Goal: Task Accomplishment & Management: Complete application form

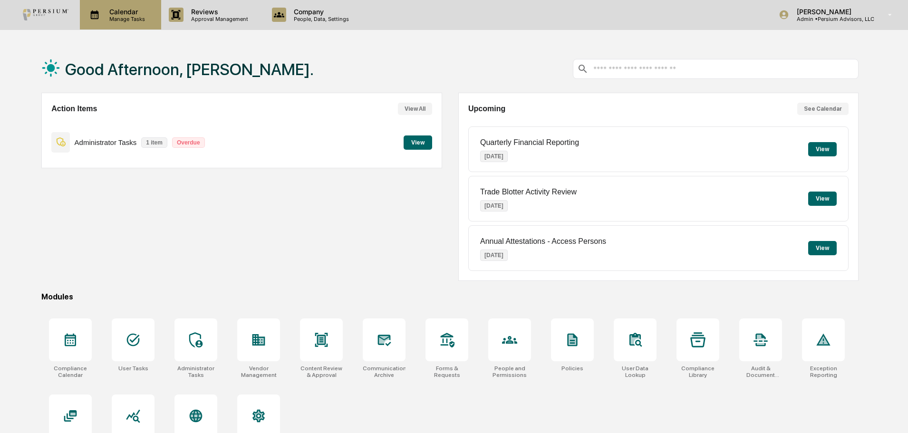
click at [124, 23] on div "Calendar Manage Tasks" at bounding box center [120, 14] width 81 height 29
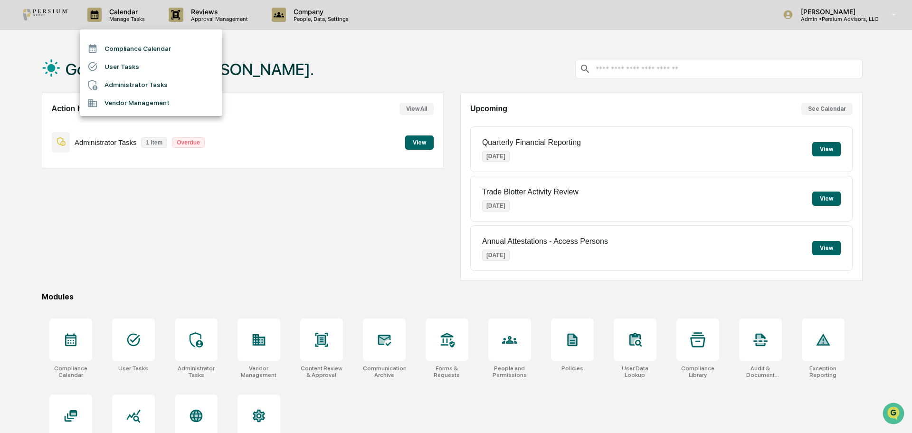
click at [141, 84] on li "Administrator Tasks" at bounding box center [151, 85] width 143 height 18
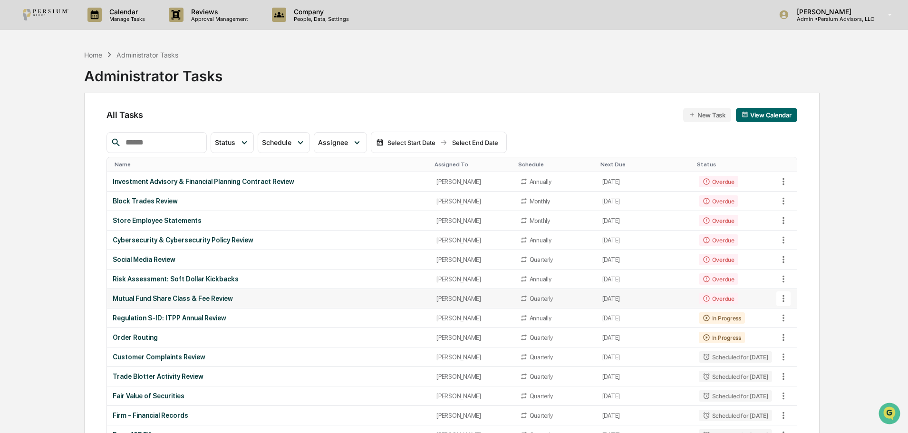
click at [146, 296] on div "Mutual Fund Share Class & Fee Review" at bounding box center [269, 299] width 312 height 8
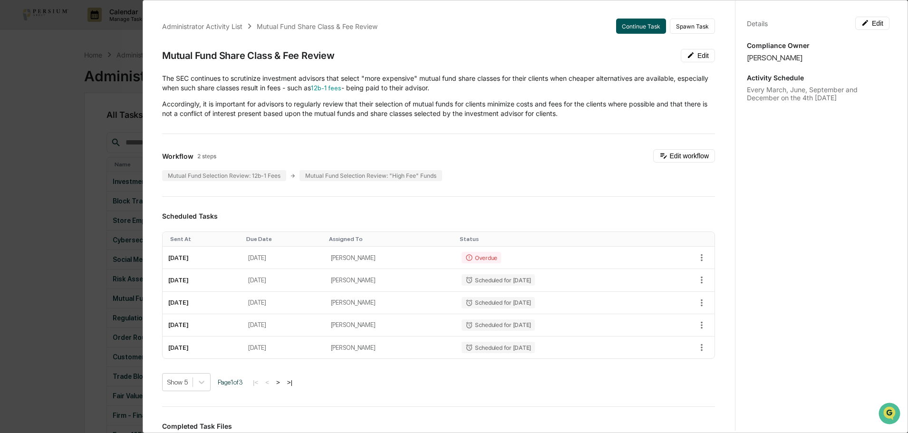
click at [633, 26] on button "Continue Task" at bounding box center [641, 26] width 50 height 15
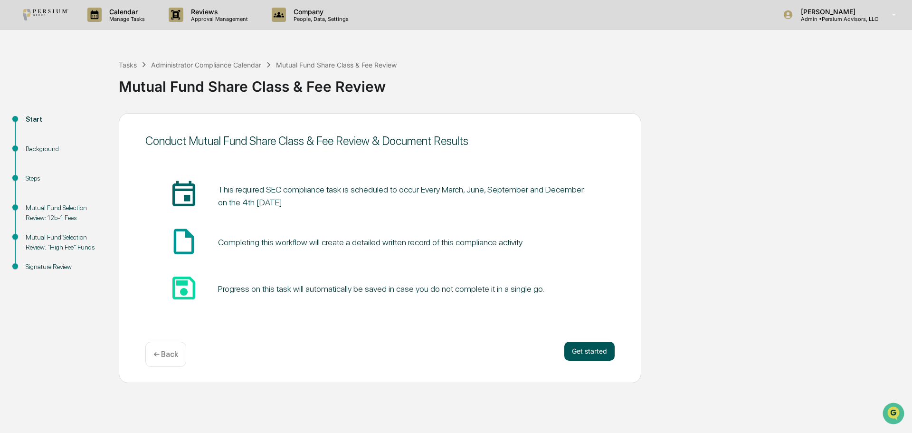
click at [590, 352] on button "Get started" at bounding box center [590, 351] width 50 height 19
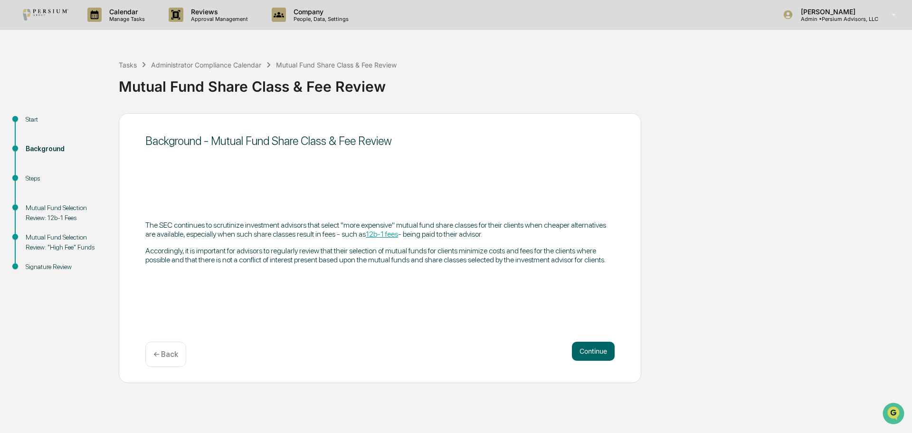
click at [590, 352] on button "Continue" at bounding box center [593, 351] width 43 height 19
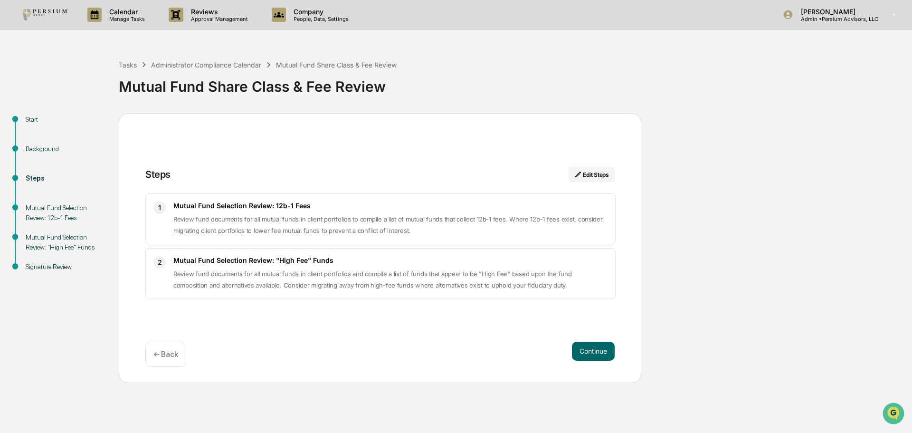
click at [590, 352] on button "Continue" at bounding box center [593, 351] width 43 height 19
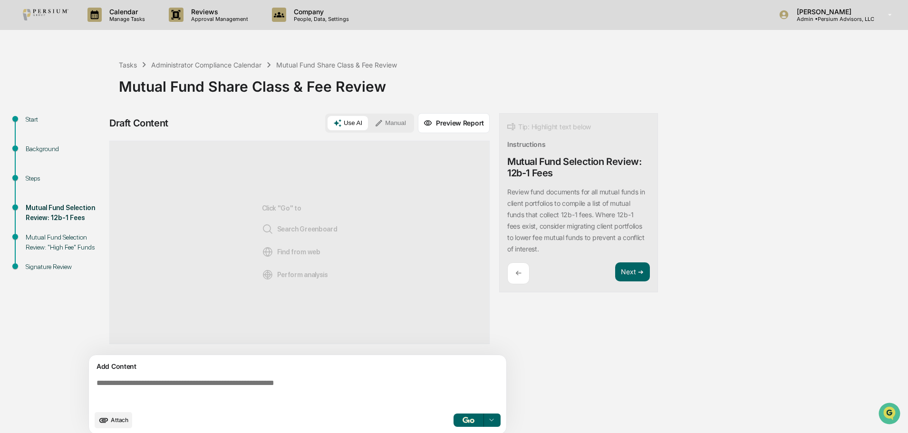
click at [253, 377] on textarea at bounding box center [299, 392] width 413 height 34
paste textarea "**********"
type textarea "**********"
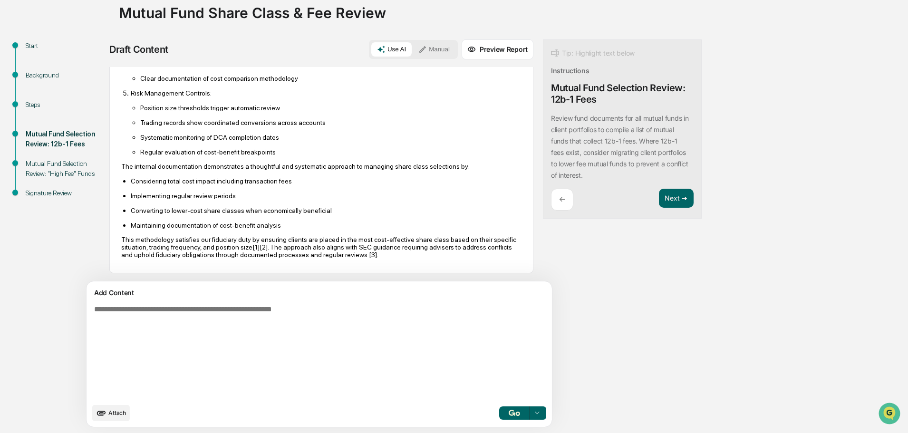
scroll to position [428, 0]
click at [659, 199] on button "Next ➔" at bounding box center [676, 198] width 35 height 19
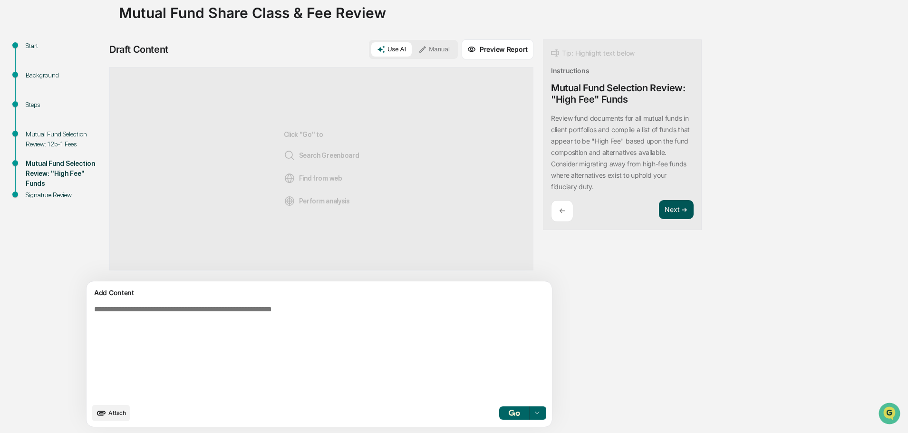
scroll to position [0, 0]
click at [186, 341] on textarea at bounding box center [296, 351] width 413 height 101
click at [126, 326] on textarea at bounding box center [296, 351] width 413 height 101
paste textarea "**********"
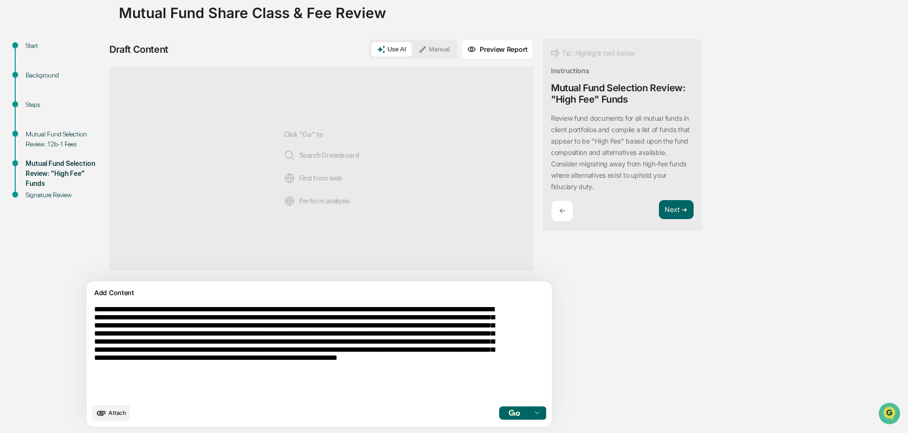
click at [243, 388] on textarea "**********" at bounding box center [296, 351] width 413 height 101
paste textarea "**********"
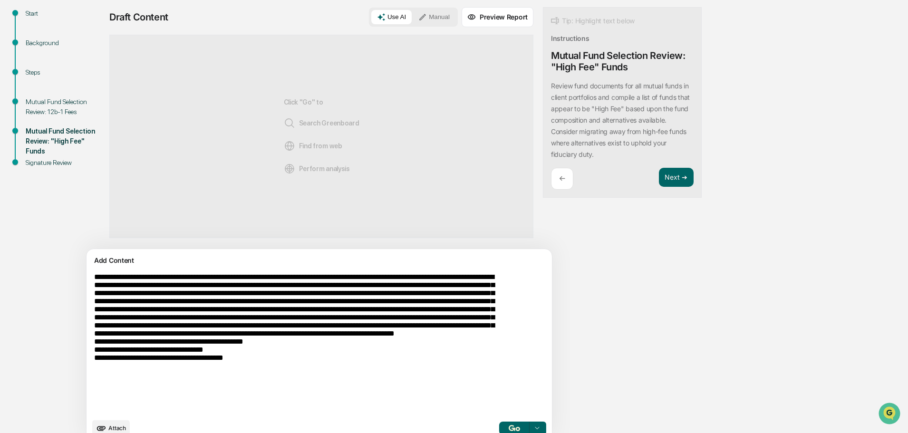
scroll to position [121, 0]
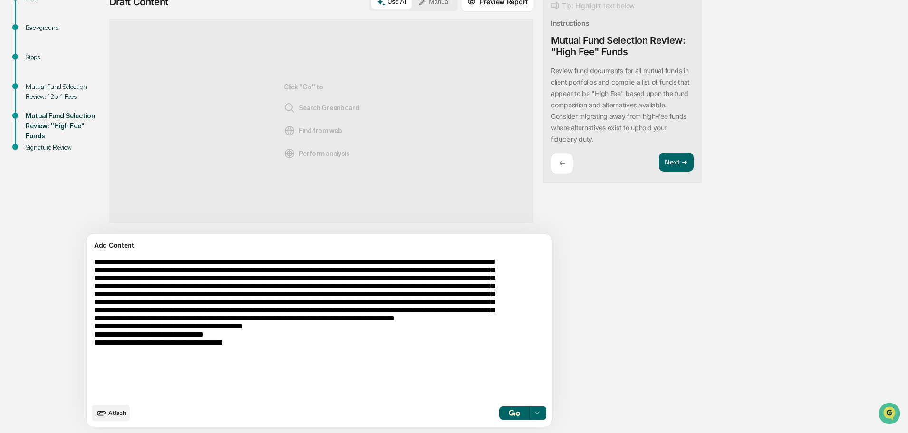
type textarea "**********"
click at [508, 412] on img "button" at bounding box center [513, 413] width 11 height 6
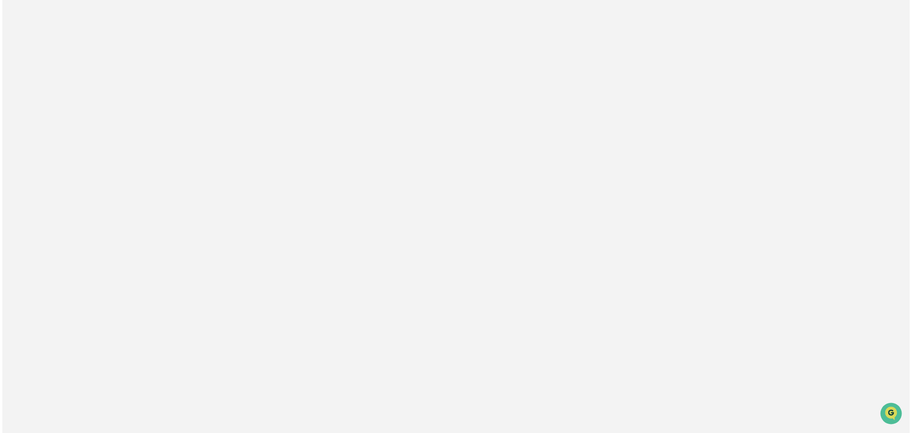
scroll to position [0, 0]
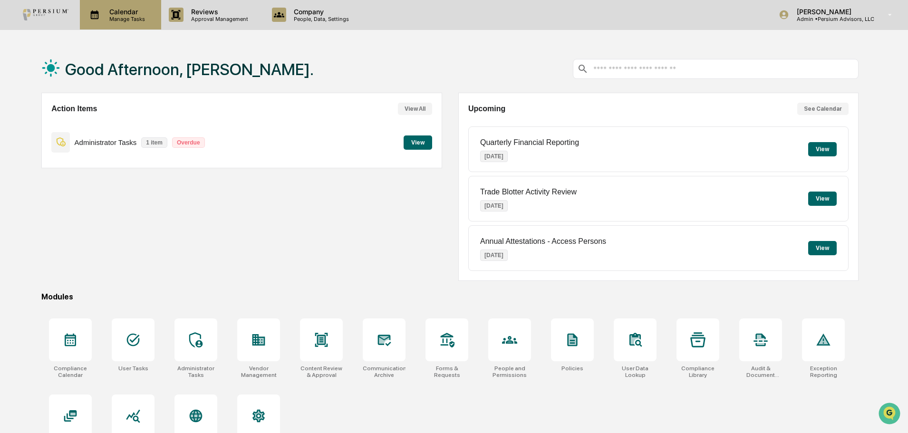
click at [117, 16] on p "Manage Tasks" at bounding box center [126, 19] width 48 height 7
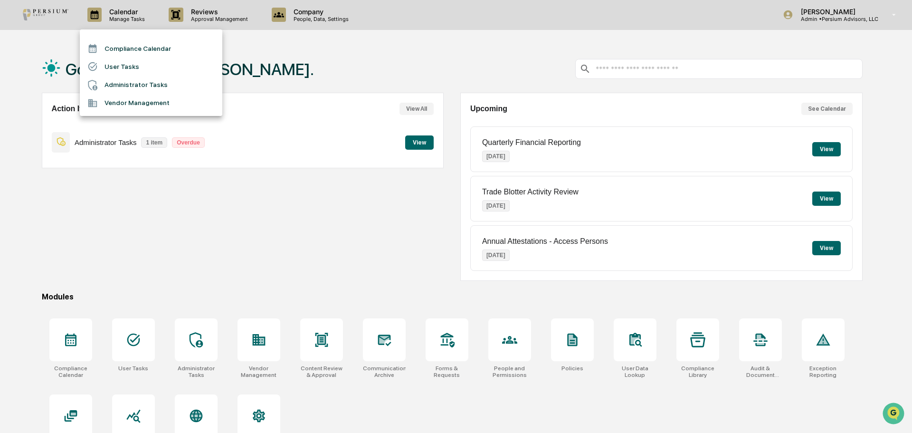
click at [149, 80] on li "Administrator Tasks" at bounding box center [151, 85] width 143 height 18
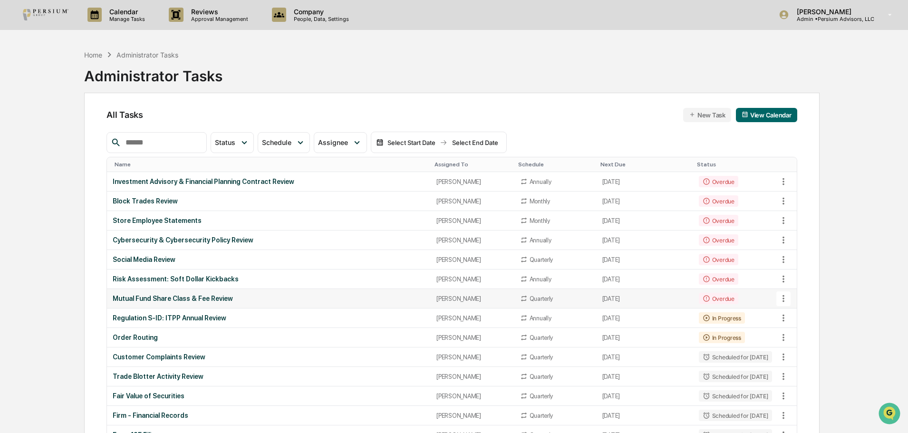
click at [183, 297] on div "Mutual Fund Share Class & Fee Review" at bounding box center [269, 299] width 312 height 8
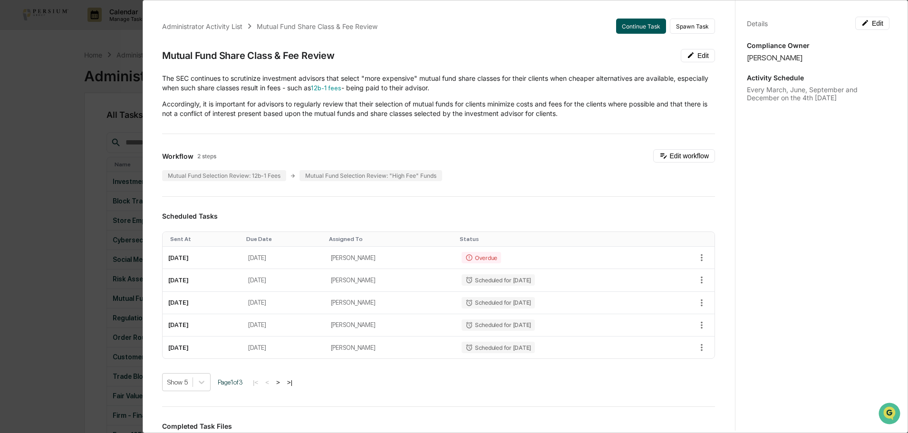
click at [628, 29] on button "Continue Task" at bounding box center [641, 26] width 50 height 15
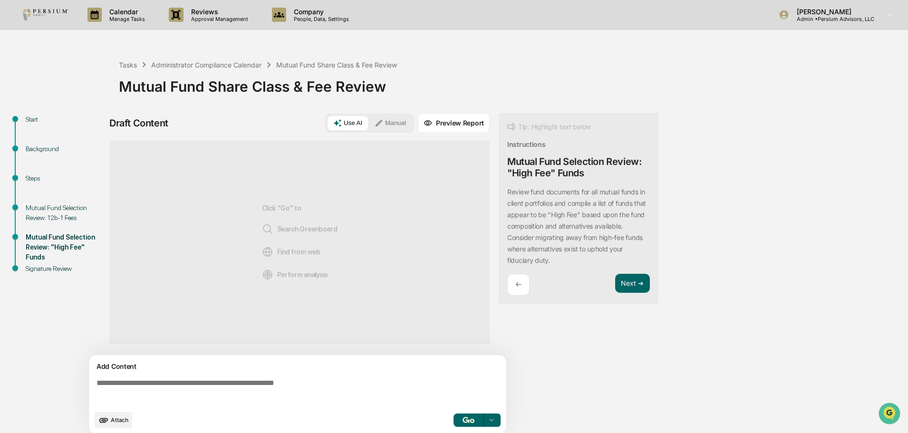
scroll to position [7, 0]
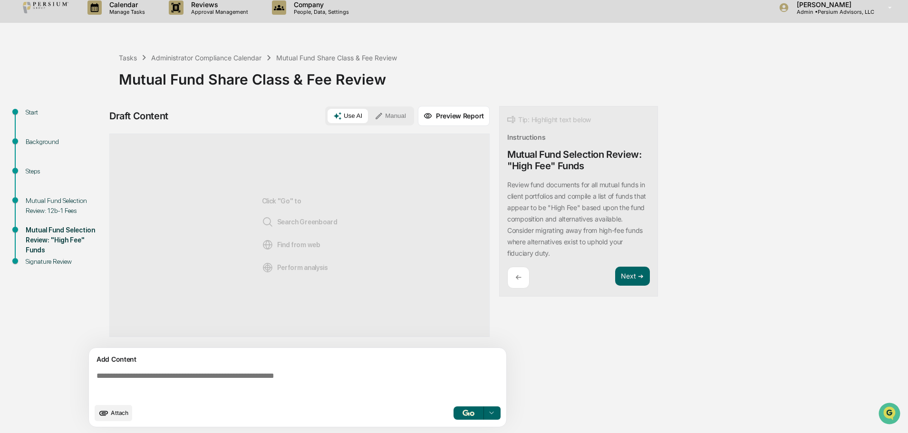
click at [522, 274] on div "←" at bounding box center [518, 278] width 22 height 22
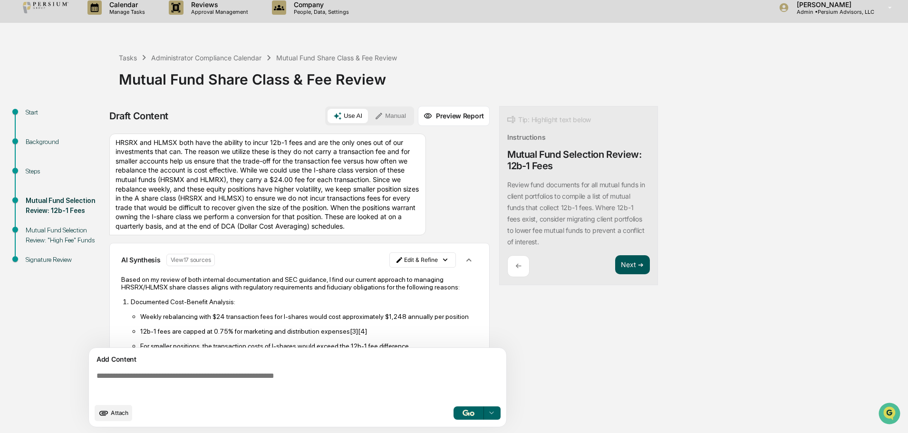
click at [637, 267] on button "Next ➔" at bounding box center [632, 264] width 35 height 19
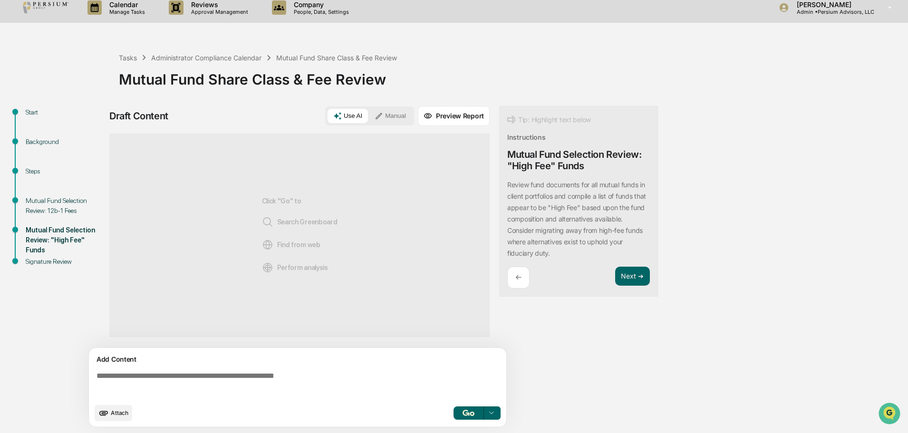
click at [154, 377] on textarea at bounding box center [299, 385] width 413 height 34
paste textarea "**********"
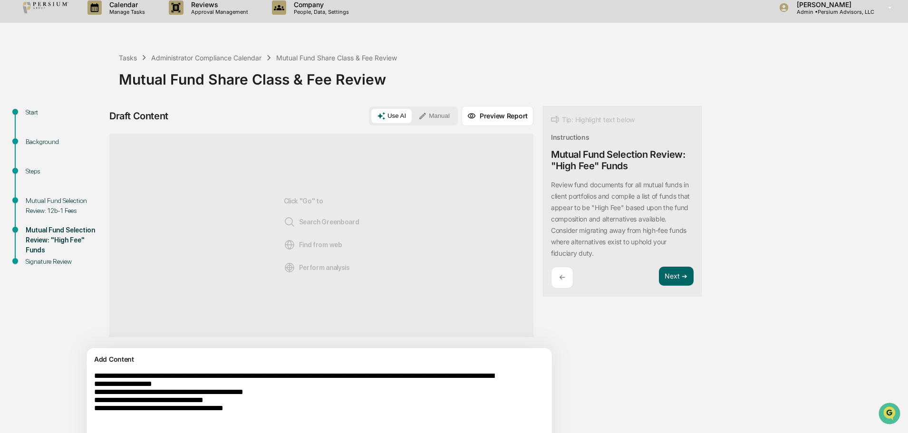
scroll to position [45, 0]
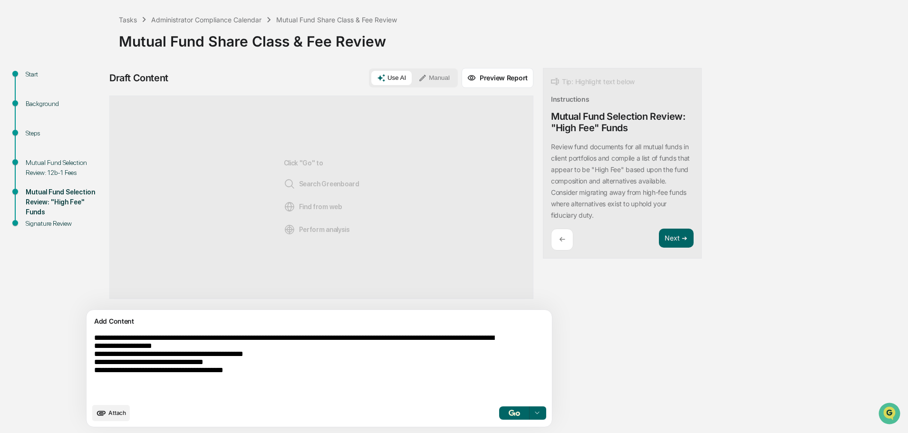
click at [295, 376] on textarea "**********" at bounding box center [296, 366] width 413 height 72
paste textarea "**********"
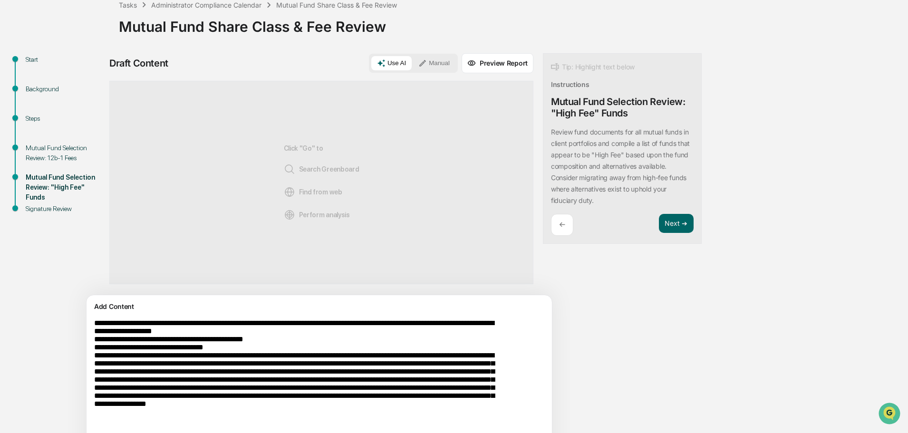
scroll to position [112, 0]
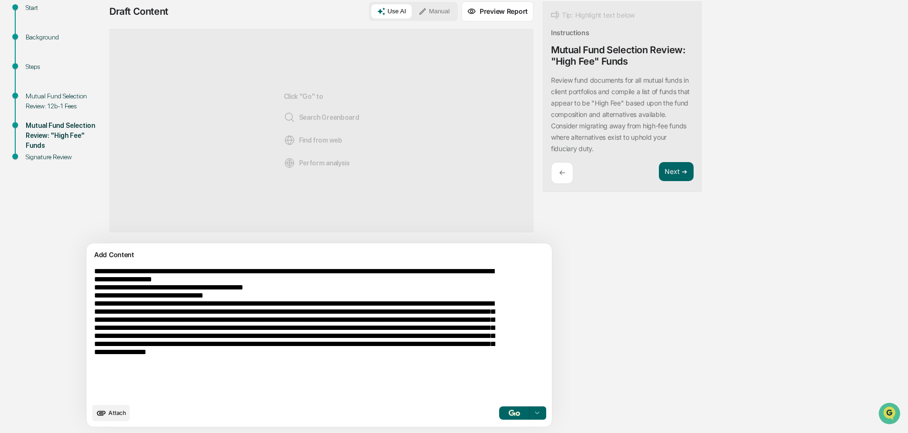
type textarea "**********"
click at [508, 411] on img "button" at bounding box center [513, 413] width 11 height 6
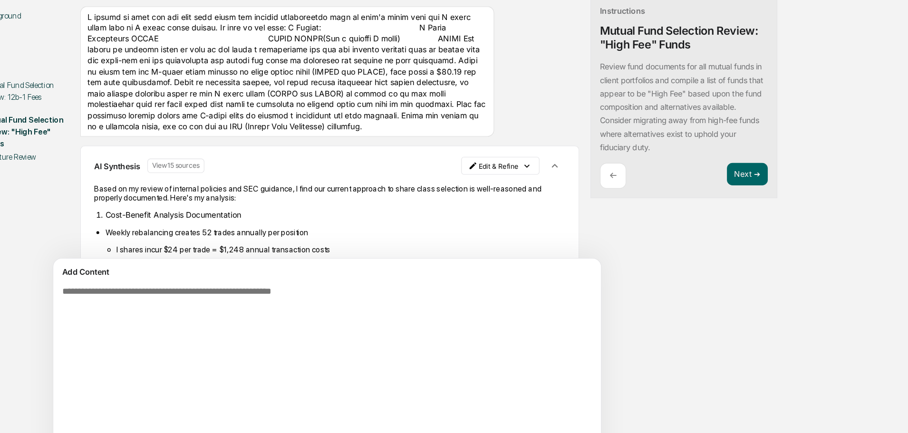
scroll to position [0, 0]
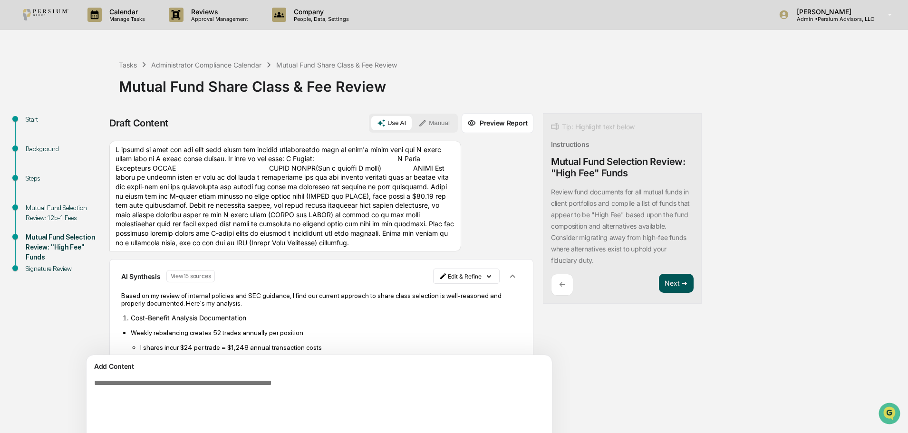
click at [659, 280] on button "Next ➔" at bounding box center [676, 283] width 35 height 19
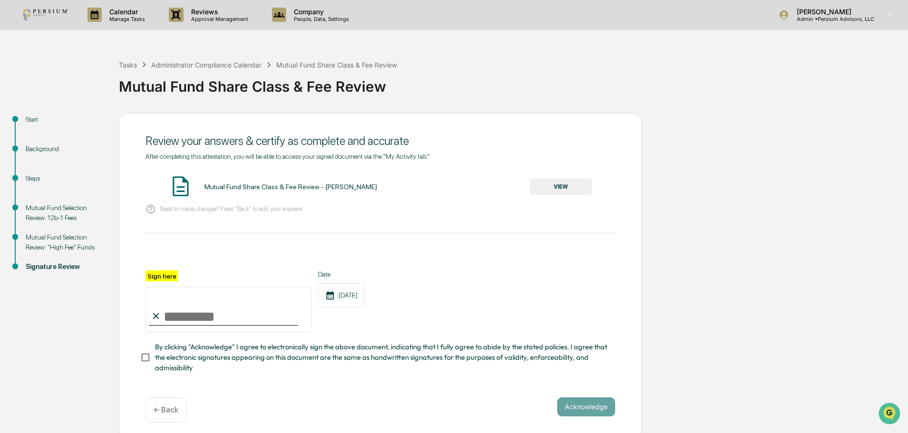
click at [535, 191] on button "VIEW" at bounding box center [561, 187] width 62 height 16
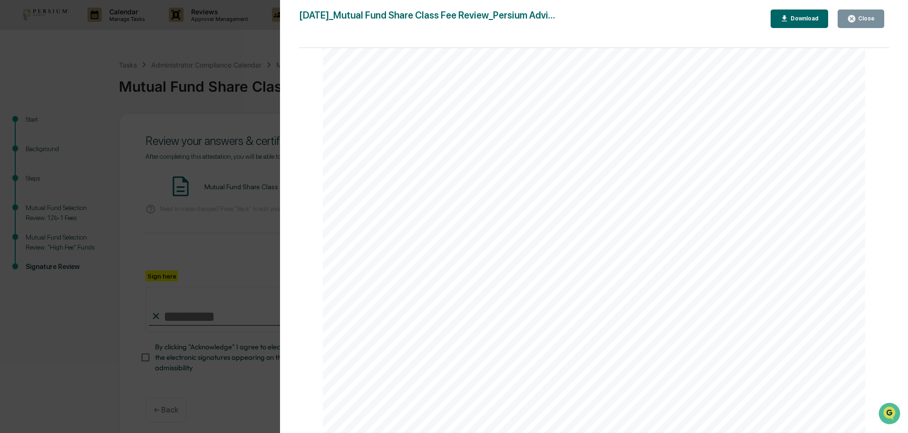
scroll to position [2799, 0]
click at [854, 19] on icon "button" at bounding box center [851, 18] width 7 height 7
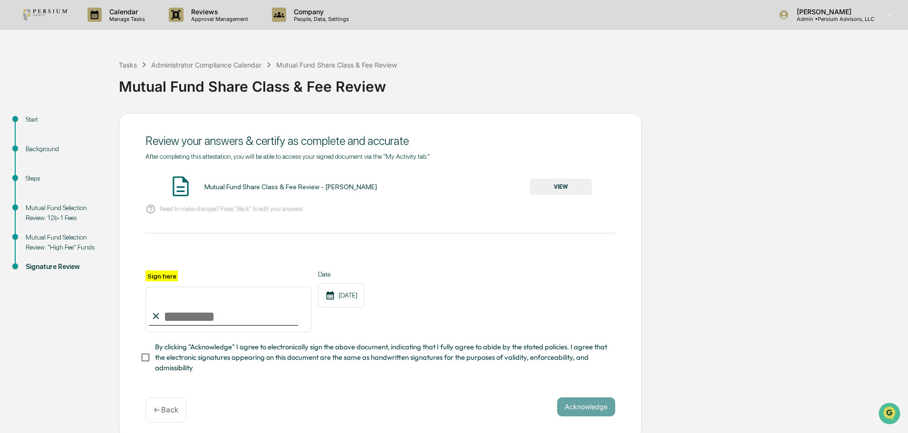
scroll to position [9, 0]
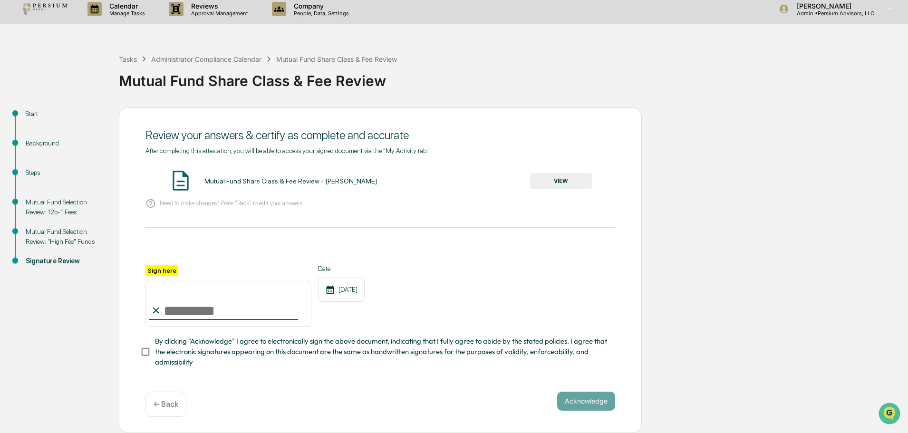
click at [235, 309] on input "Sign here" at bounding box center [228, 304] width 166 height 46
type input "**********"
click at [592, 404] on button "Acknowledge" at bounding box center [586, 401] width 58 height 19
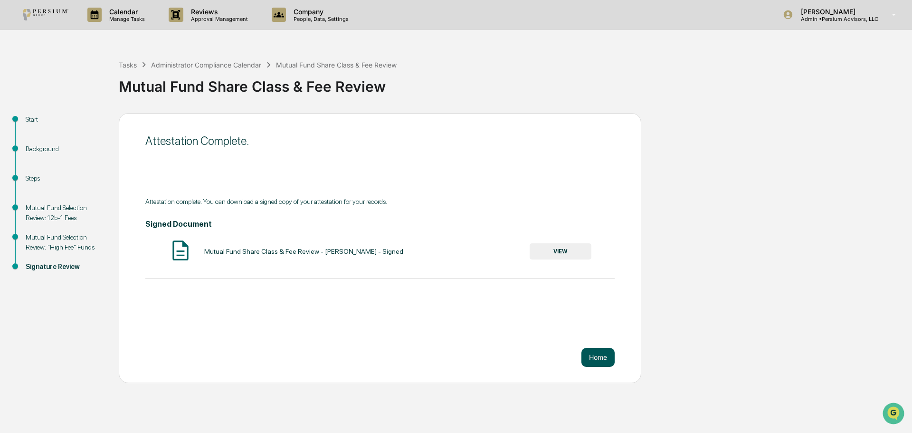
click at [591, 353] on button "Home" at bounding box center [598, 357] width 33 height 19
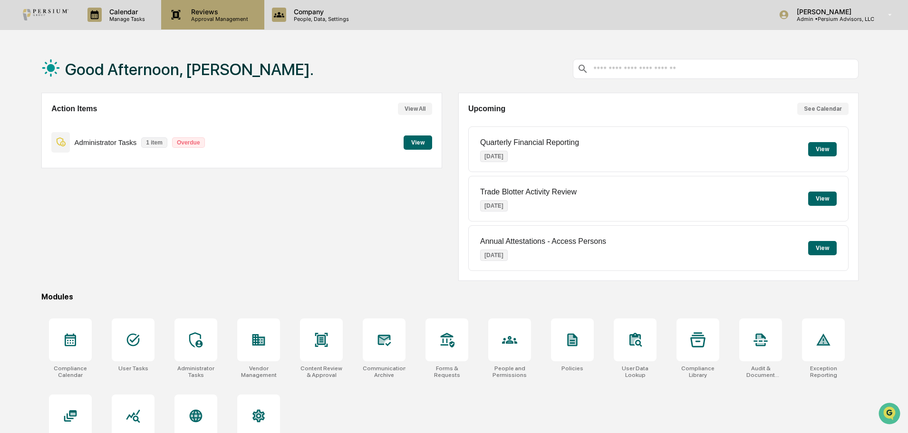
click at [186, 15] on p "Reviews" at bounding box center [217, 12] width 69 height 8
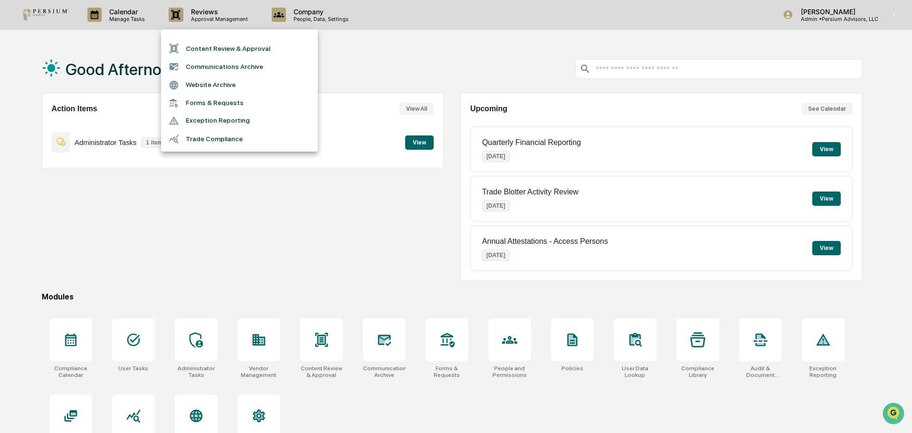
click at [217, 99] on li "Forms & Requests" at bounding box center [239, 103] width 157 height 18
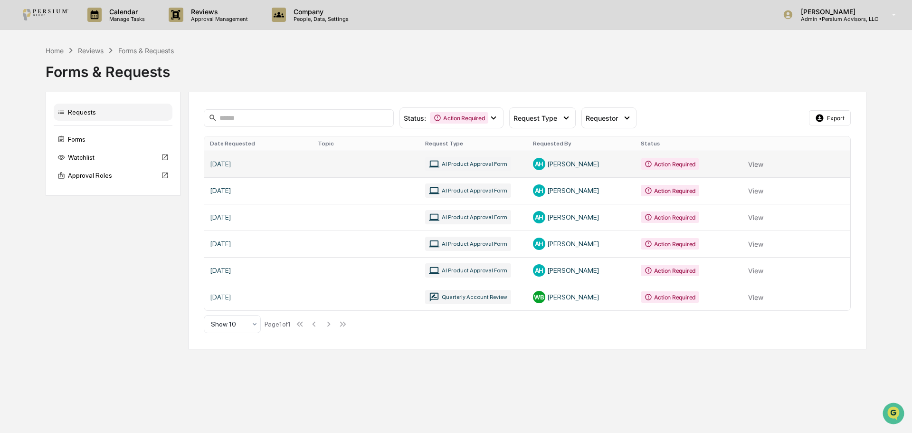
click at [755, 168] on link at bounding box center [527, 164] width 646 height 27
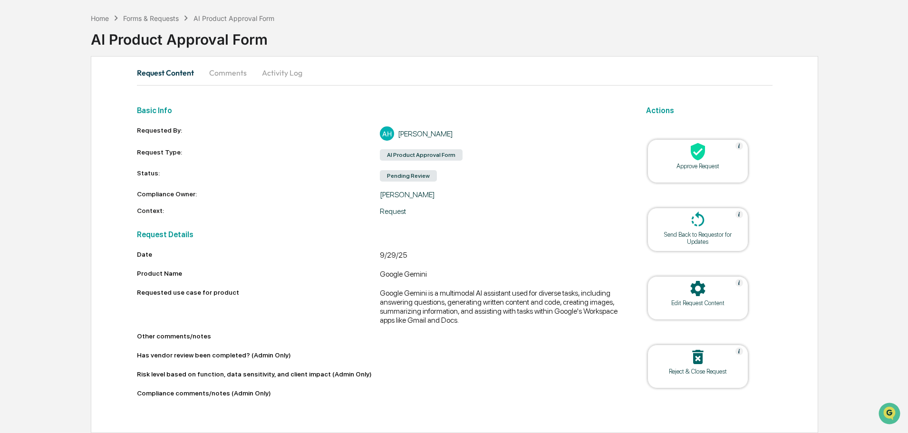
scroll to position [36, 0]
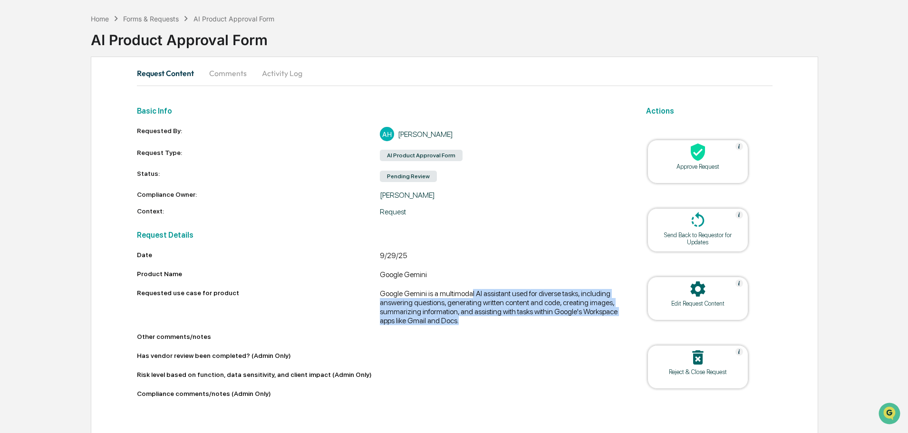
drag, startPoint x: 470, startPoint y: 293, endPoint x: 483, endPoint y: 318, distance: 28.5
click at [483, 318] on div "Google Gemini is a multimodal AI assistant used for diverse tasks, including an…" at bounding box center [501, 307] width 243 height 36
copy div "l AI assistant used for diverse tasks, including answering questions, generatin…"
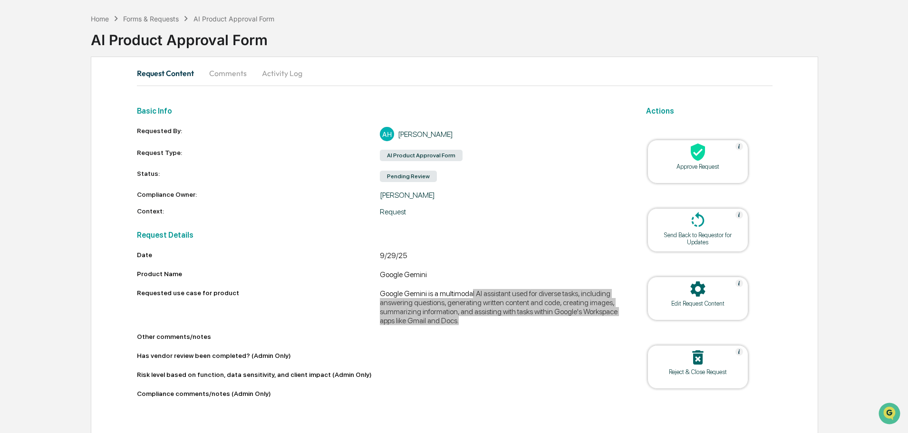
scroll to position [0, 0]
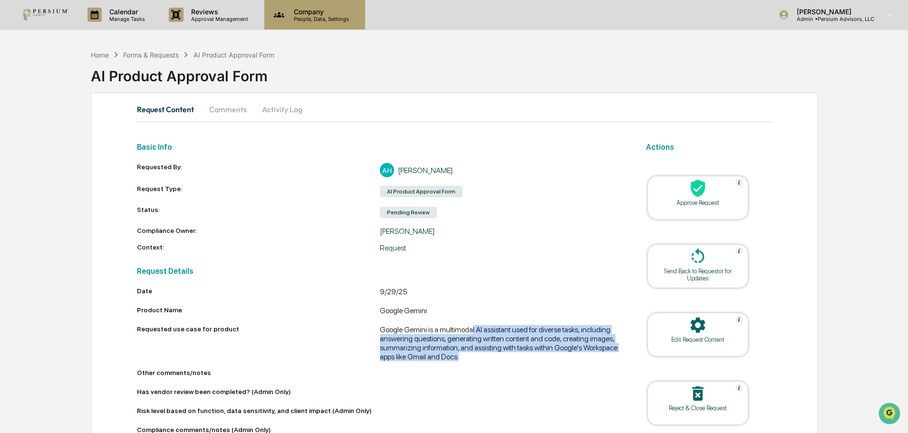
click at [321, 18] on p "People, Data, Settings" at bounding box center [319, 19] width 67 height 7
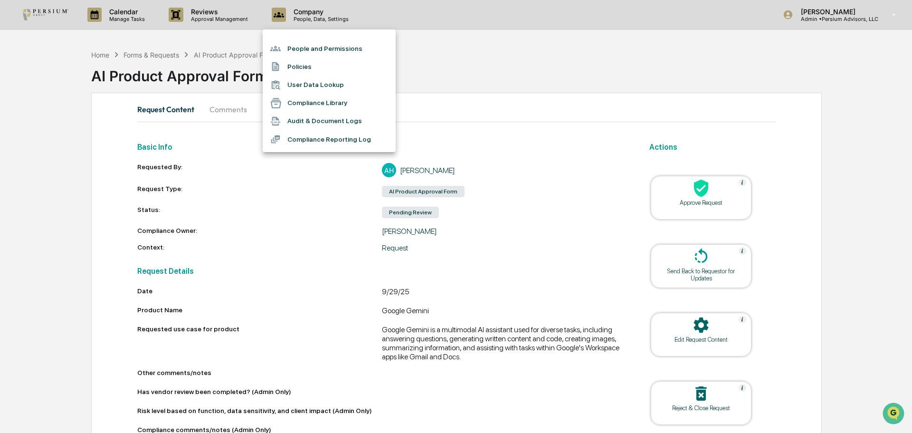
click at [835, 9] on div at bounding box center [456, 216] width 912 height 433
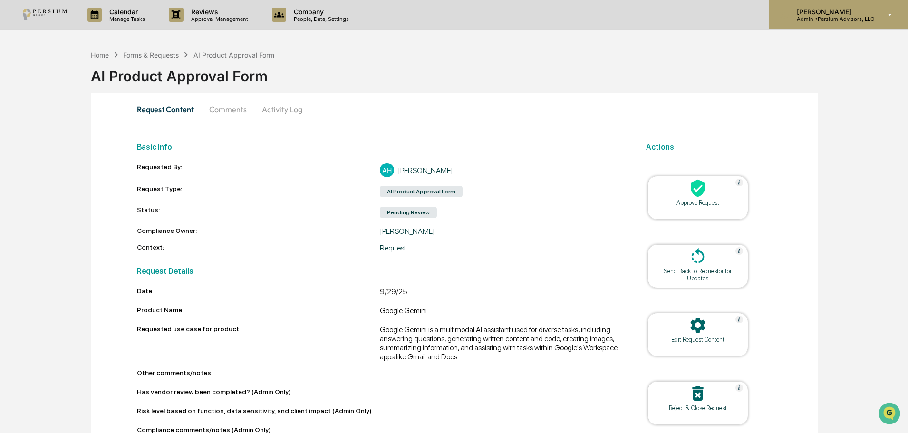
click at [834, 14] on p "[PERSON_NAME]" at bounding box center [831, 12] width 85 height 8
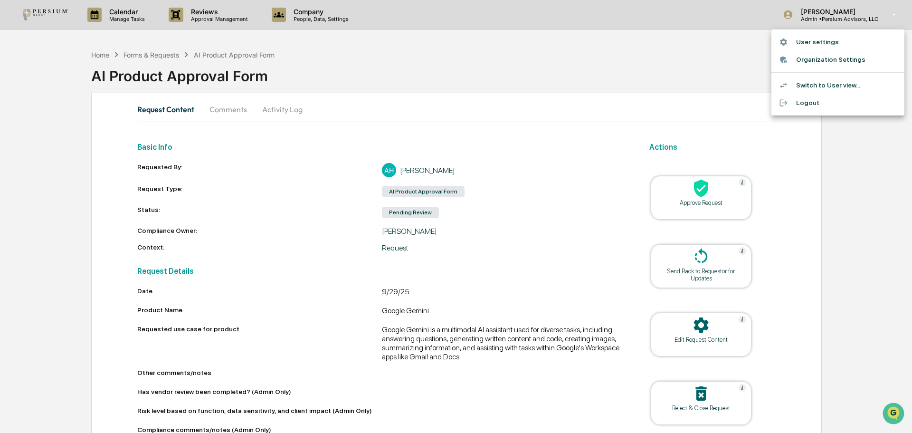
click at [828, 82] on li "Switch to User view..." at bounding box center [838, 86] width 133 height 18
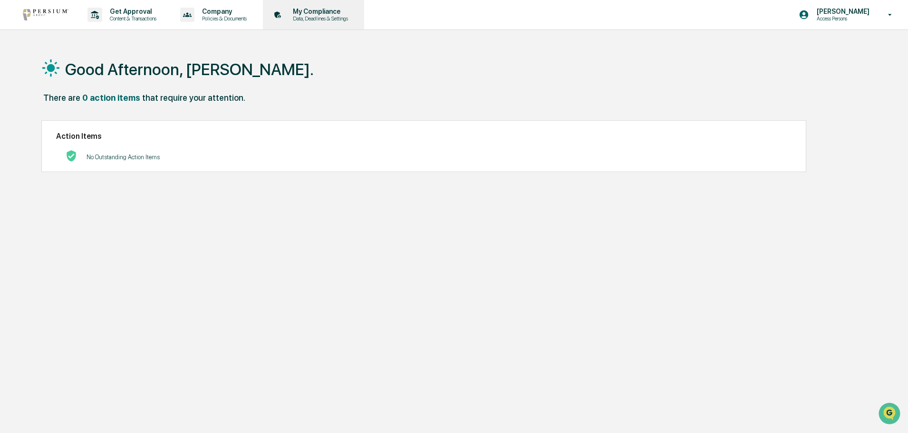
click at [306, 11] on p "My Compliance" at bounding box center [318, 12] width 67 height 8
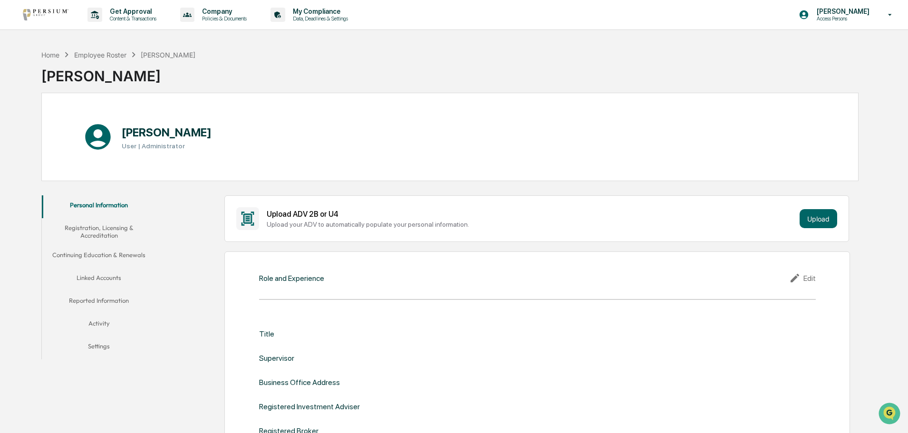
scroll to position [55, 0]
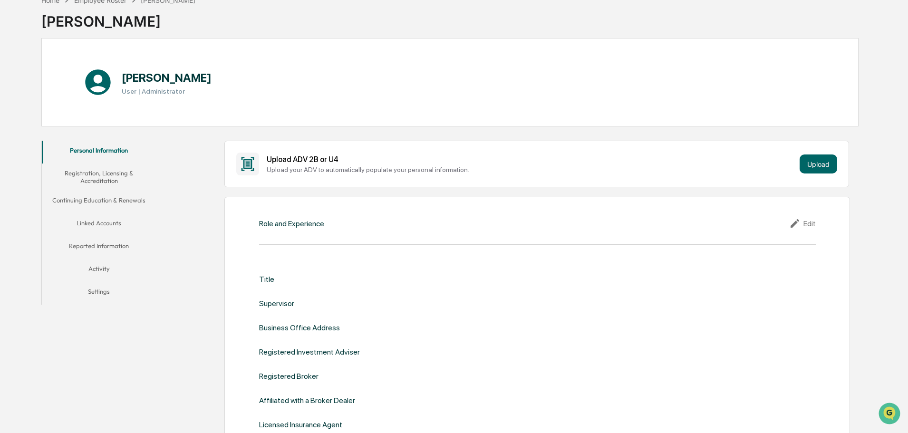
click at [108, 224] on button "Linked Accounts" at bounding box center [99, 224] width 114 height 23
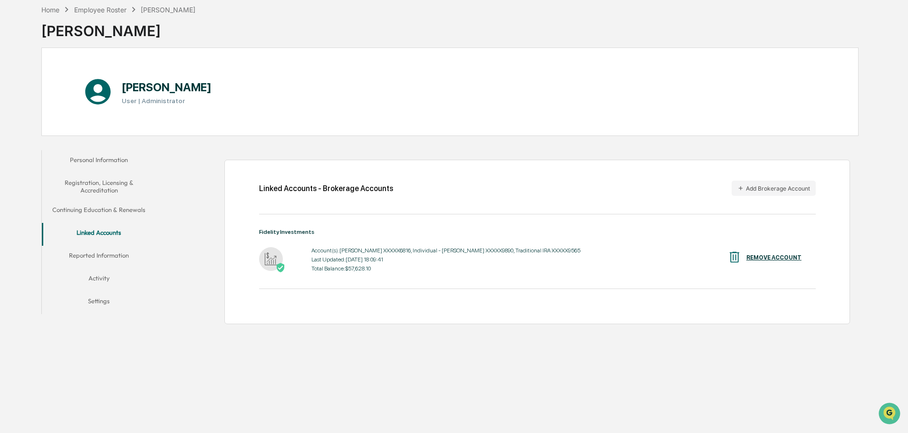
click at [107, 256] on button "Reported Information" at bounding box center [99, 257] width 114 height 23
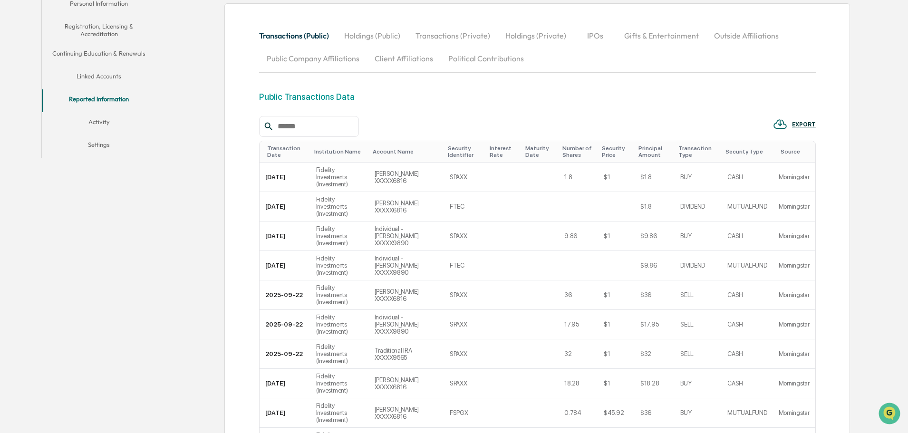
scroll to position [247, 0]
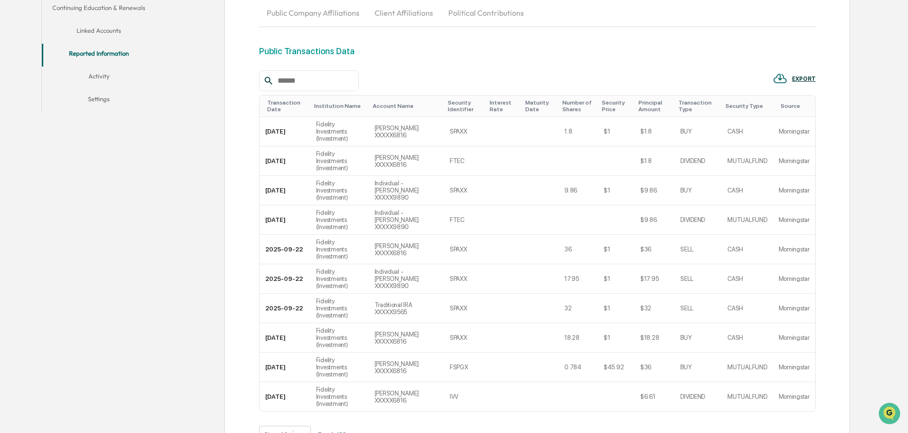
click at [385, 431] on button ">" at bounding box center [382, 435] width 10 height 8
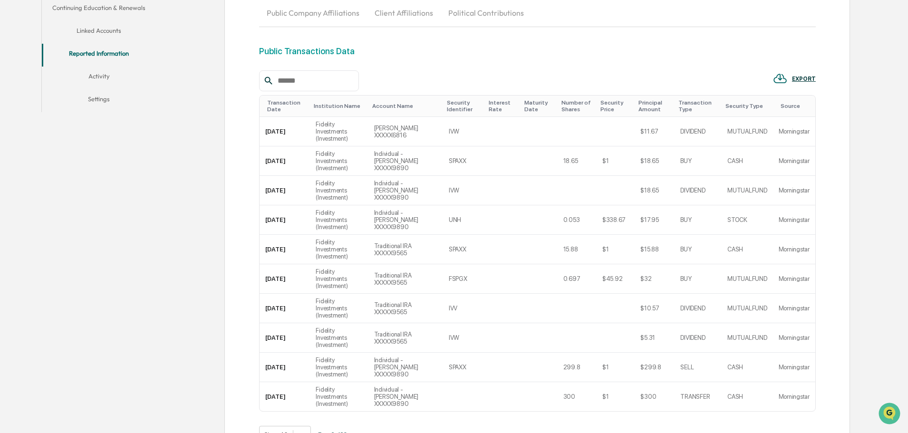
click at [385, 431] on button ">" at bounding box center [383, 435] width 10 height 8
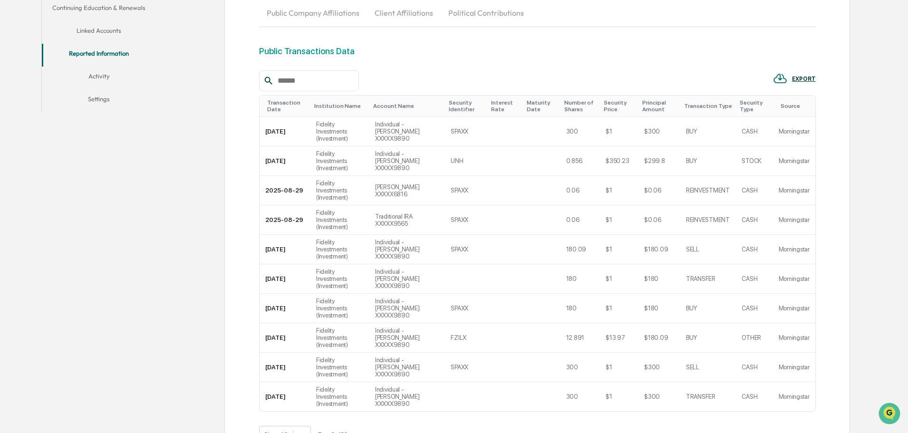
click at [385, 431] on button ">" at bounding box center [383, 435] width 10 height 8
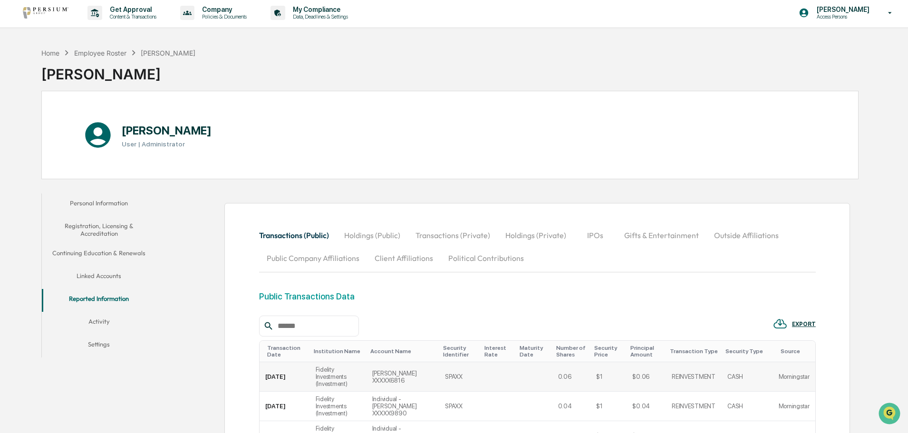
scroll to position [0, 0]
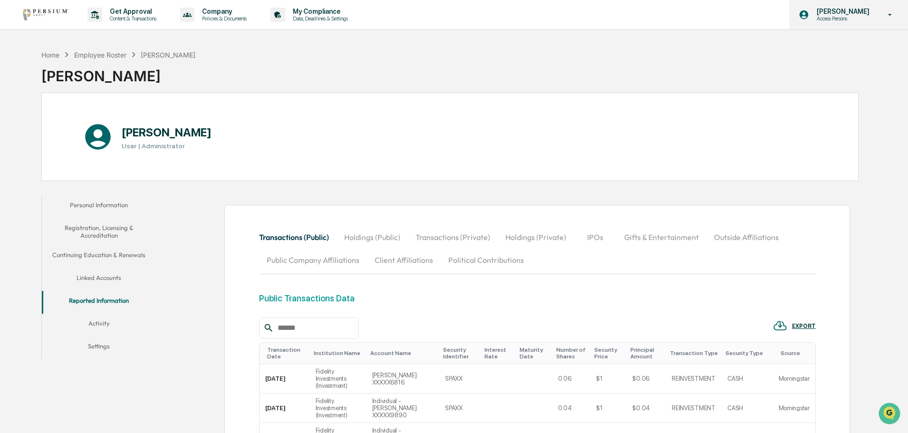
click at [844, 17] on p "Access Persons" at bounding box center [841, 18] width 65 height 7
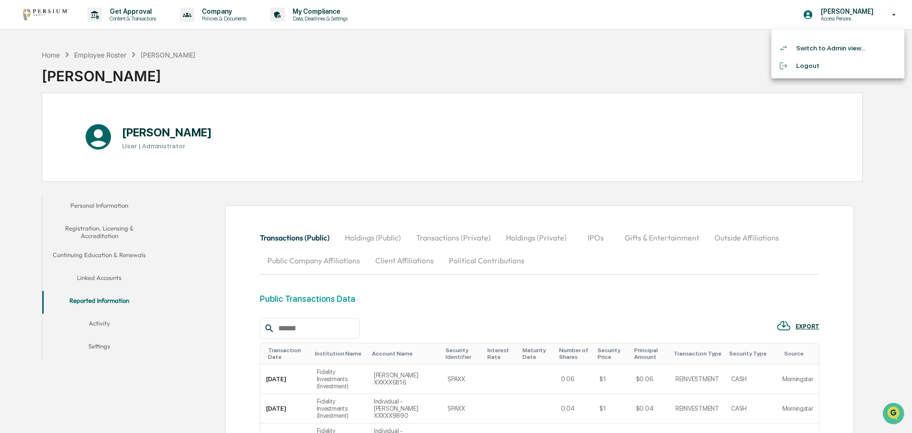
click at [837, 46] on li "Switch to Admin view..." at bounding box center [838, 48] width 133 height 18
